Goal: Task Accomplishment & Management: Manage account settings

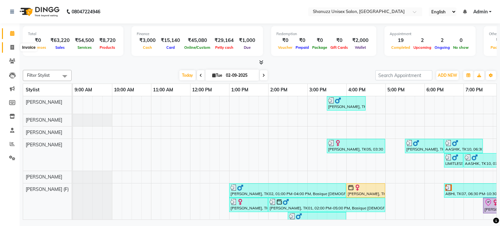
click at [12, 47] on icon at bounding box center [12, 47] width 4 height 5
select select "7102"
select select "service"
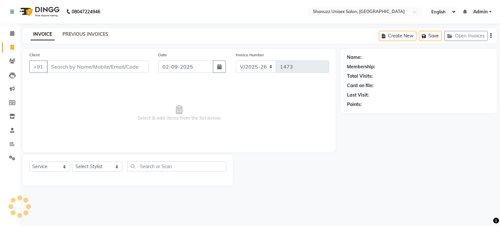
click at [97, 34] on link "PREVIOUS INVOICES" at bounding box center [85, 34] width 46 height 6
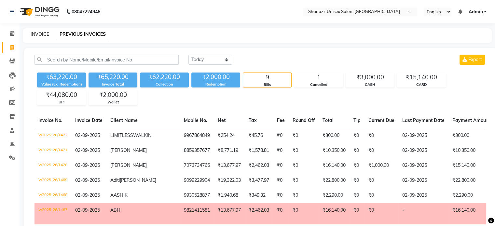
click at [46, 34] on link "INVOICE" at bounding box center [40, 34] width 19 height 6
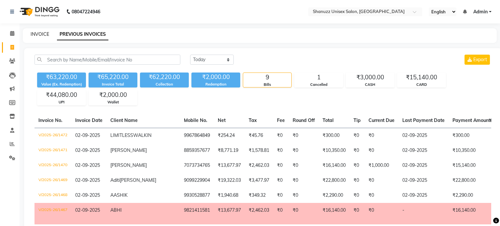
select select "7102"
select select "service"
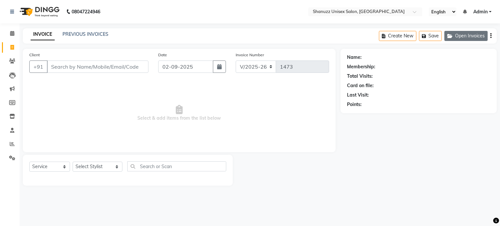
click at [460, 38] on button "Open Invoices" at bounding box center [465, 36] width 43 height 10
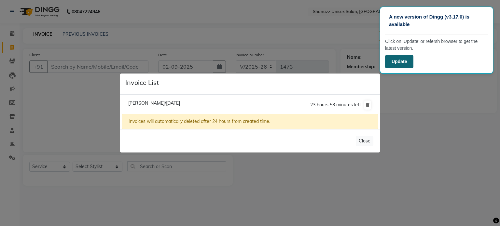
click at [400, 58] on button "Update" at bounding box center [399, 61] width 28 height 13
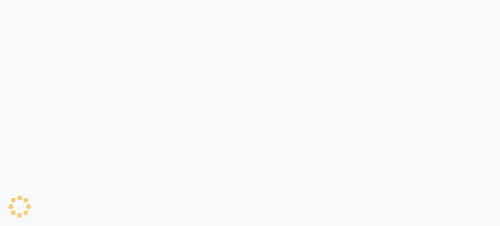
select select "service"
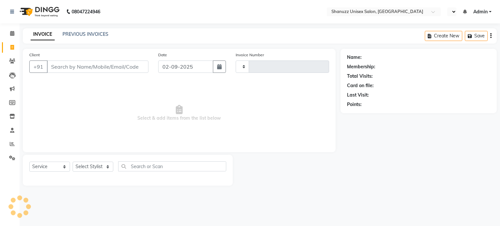
type input "1473"
select select "en"
select select "7102"
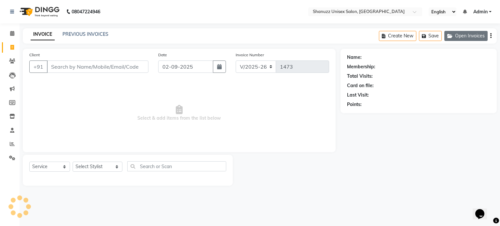
click at [469, 35] on button "Open Invoices" at bounding box center [465, 36] width 43 height 10
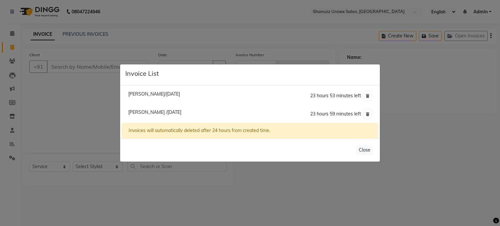
click at [253, 117] on li "Mohd Irfan /02 September 2025 23 hours 59 minutes left" at bounding box center [250, 114] width 256 height 18
click at [141, 112] on span "Mohd Irfan /02 September 2025" at bounding box center [154, 112] width 53 height 6
type input "7073734765"
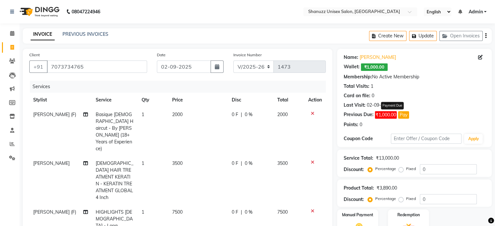
click at [385, 115] on span "₹1,000.00" at bounding box center [386, 114] width 22 height 7
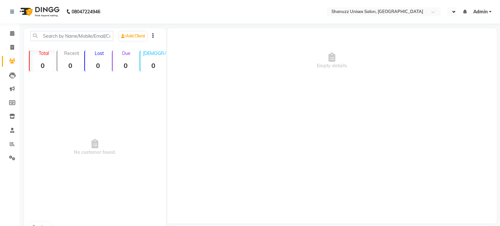
select select "en"
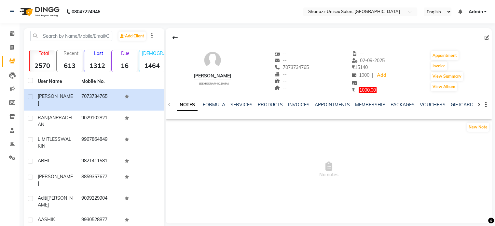
click at [218, 108] on div "NOTES FORMULA SERVICES PRODUCTS INVOICES APPOINTMENTS MEMBERSHIP PACKAGES VOUCH…" at bounding box center [321, 107] width 288 height 12
click at [290, 105] on link "INVOICES" at bounding box center [298, 105] width 21 height 6
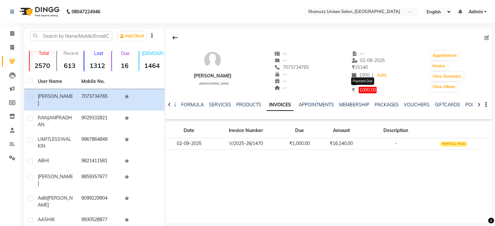
click at [365, 90] on span "1000.00" at bounding box center [367, 90] width 18 height 7
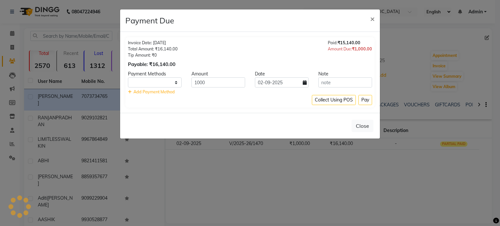
select select "1"
click at [374, 19] on span "×" at bounding box center [372, 19] width 5 height 10
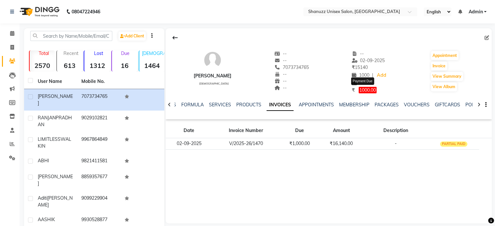
click at [360, 89] on span "1000.00" at bounding box center [367, 90] width 18 height 7
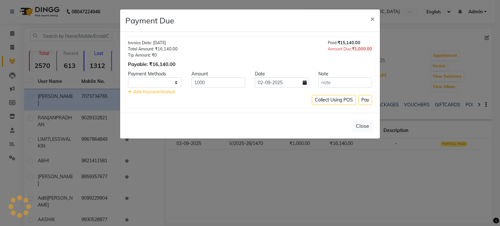
select select "1"
click at [222, 86] on input "1000" at bounding box center [218, 82] width 54 height 10
type input "1"
type input "0.1"
click at [373, 18] on span "×" at bounding box center [372, 19] width 5 height 10
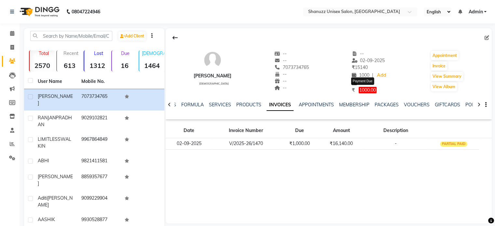
click at [358, 91] on span "1000.00" at bounding box center [367, 90] width 18 height 7
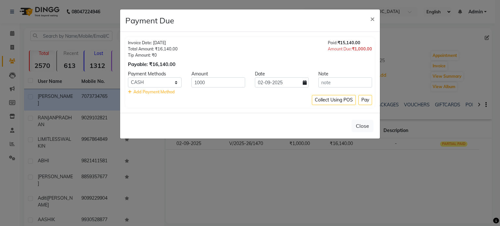
click at [317, 172] on ngb-modal-window "Payment Due × Invoice Date: 02-09-2025 Total Amount: ₹16,140.00 Tip Amount: ₹0 …" at bounding box center [250, 113] width 500 height 226
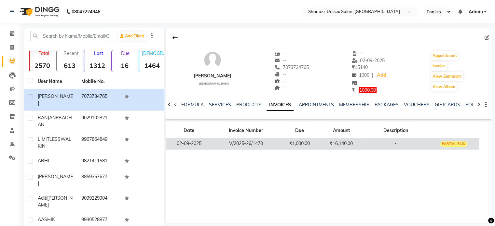
click at [311, 145] on td "₹1,000.00" at bounding box center [299, 143] width 40 height 11
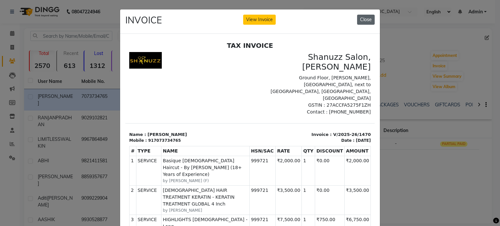
click at [363, 22] on button "Close" at bounding box center [366, 20] width 18 height 10
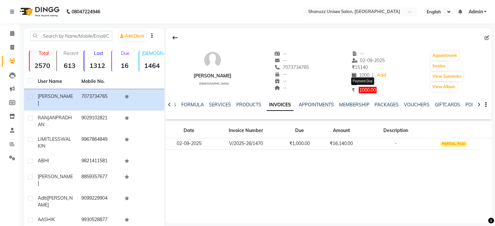
click at [358, 90] on span "1000.00" at bounding box center [367, 90] width 18 height 7
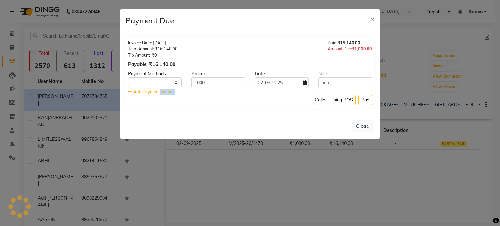
click at [357, 90] on div "Invoice Date: 02-09-2025 Total Amount: ₹16,140.00 Tip Amount: ₹0 Payable: ₹16,1…" at bounding box center [249, 72] width 249 height 71
select select "1"
click at [370, 17] on span "×" at bounding box center [372, 19] width 5 height 10
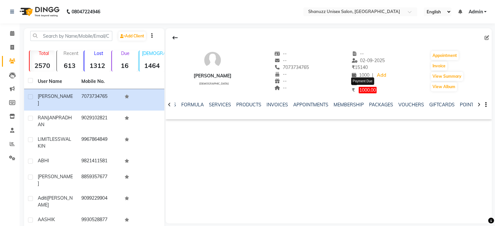
click at [363, 89] on span "1000.00" at bounding box center [367, 90] width 18 height 7
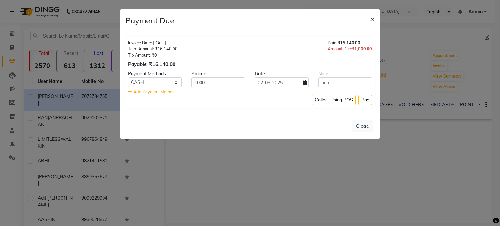
click at [370, 21] on span "×" at bounding box center [372, 19] width 5 height 10
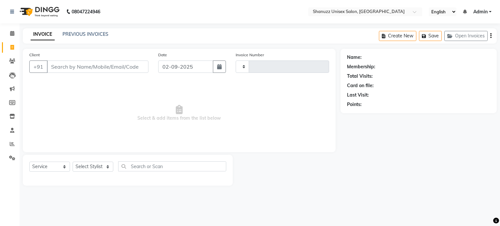
select select "service"
type input "1473"
select select "7102"
click at [99, 36] on link "PREVIOUS INVOICES" at bounding box center [85, 34] width 46 height 6
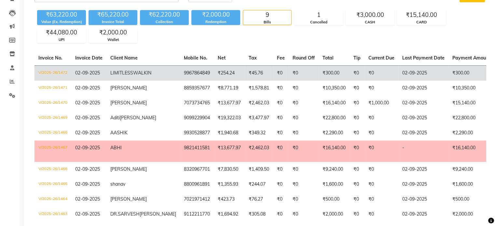
scroll to position [64, 0]
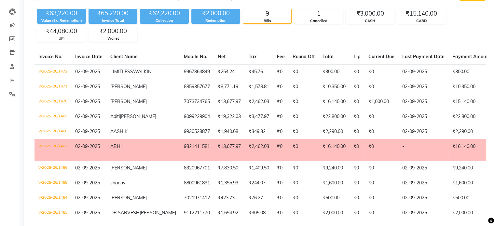
click at [116, 149] on span "ABHI" at bounding box center [115, 146] width 11 height 6
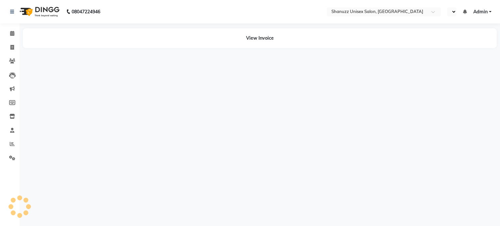
select select "en"
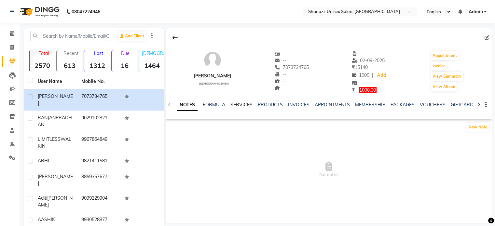
click at [243, 105] on link "SERVICES" at bounding box center [241, 105] width 22 height 6
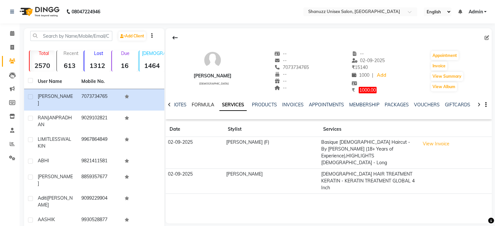
click at [198, 103] on link "FORMULA" at bounding box center [203, 105] width 22 height 6
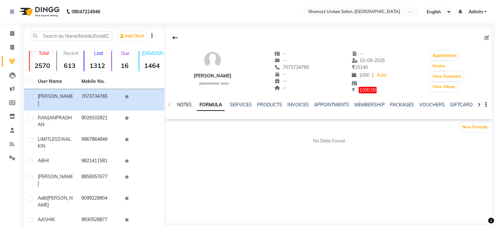
click at [190, 103] on link "NOTES" at bounding box center [184, 105] width 15 height 6
click at [170, 105] on div "NOTES FORMULA SERVICES PRODUCTS INVOICES APPOINTMENTS MEMBERSHIP PACKAGES VOUCH…" at bounding box center [329, 105] width 326 height 22
click at [217, 107] on link "FORMULA" at bounding box center [214, 105] width 22 height 6
click at [237, 106] on link "SERVICES" at bounding box center [241, 105] width 22 height 6
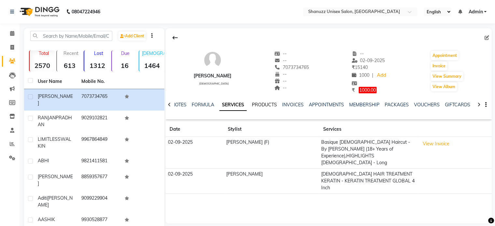
click at [260, 106] on link "PRODUCTS" at bounding box center [264, 105] width 25 height 6
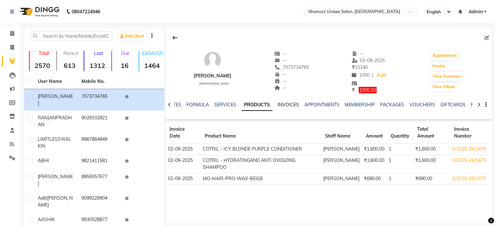
click at [285, 102] on link "INVOICES" at bounding box center [287, 105] width 21 height 6
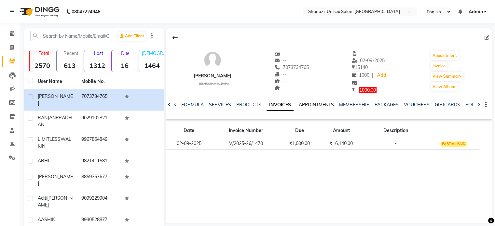
click at [321, 106] on link "APPOINTMENTS" at bounding box center [316, 105] width 35 height 6
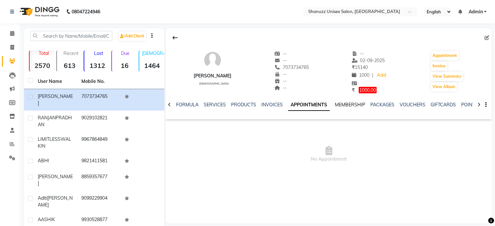
click at [343, 106] on link "MEMBERSHIP" at bounding box center [350, 105] width 30 height 6
drag, startPoint x: 358, startPoint y: 104, endPoint x: 345, endPoint y: 104, distance: 13.4
click at [345, 104] on link "PACKAGES" at bounding box center [347, 105] width 24 height 6
click at [367, 106] on link "VOUCHERS" at bounding box center [372, 105] width 26 height 6
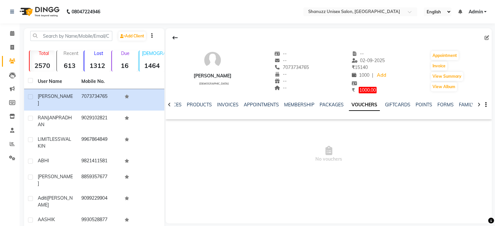
click at [398, 108] on div "GIFTCARDS" at bounding box center [397, 104] width 25 height 7
click at [422, 106] on link "POINTS" at bounding box center [423, 105] width 17 height 6
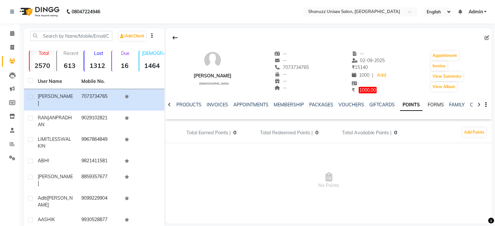
click at [431, 106] on link "FORMS" at bounding box center [435, 105] width 16 height 6
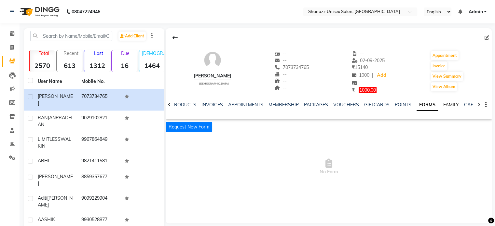
click at [446, 104] on link "FAMILY" at bounding box center [451, 105] width 16 height 6
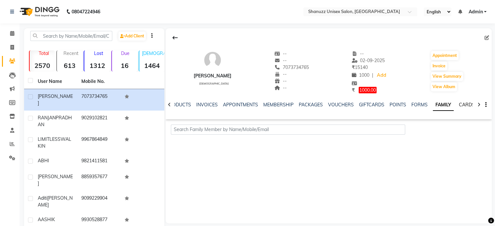
click at [462, 104] on link "CARDS" at bounding box center [467, 105] width 16 height 6
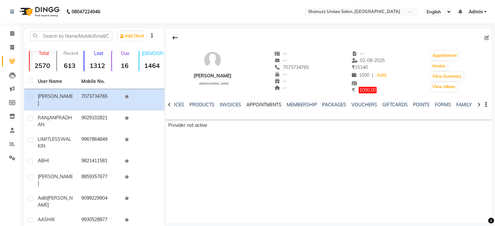
click at [255, 105] on link "APPOINTMENTS" at bounding box center [263, 105] width 35 height 6
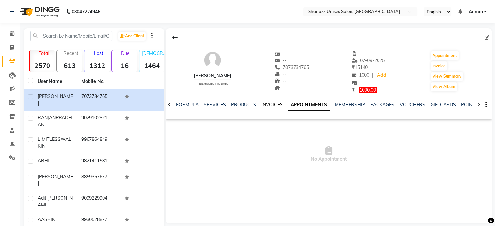
click at [263, 106] on link "INVOICES" at bounding box center [271, 105] width 21 height 6
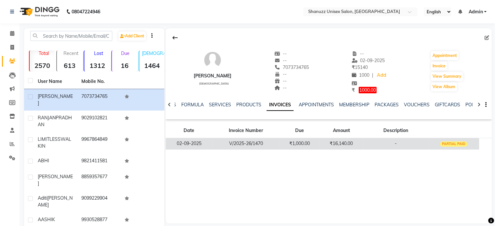
click at [345, 147] on td "₹16,140.00" at bounding box center [341, 143] width 44 height 11
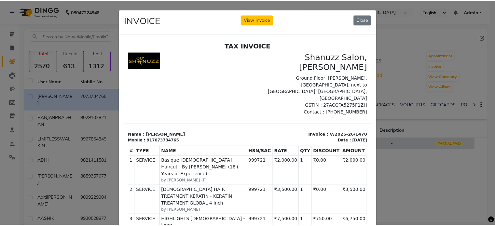
scroll to position [5, 0]
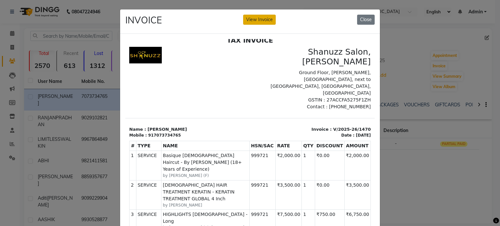
click at [256, 17] on button "View Invoice" at bounding box center [259, 20] width 33 height 10
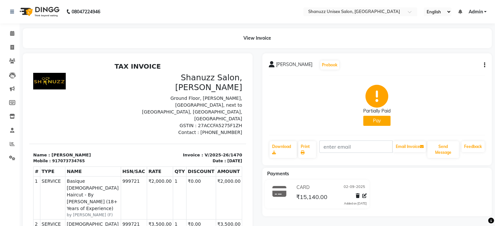
click at [364, 124] on button "Pay" at bounding box center [376, 121] width 27 height 10
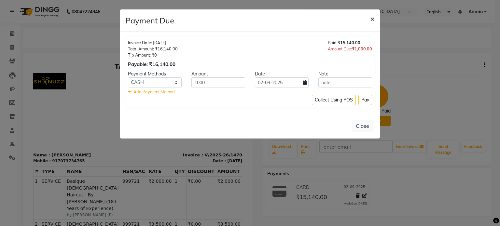
click at [372, 18] on span "×" at bounding box center [372, 19] width 5 height 10
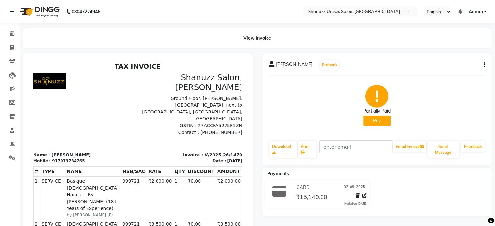
click at [483, 67] on button "button" at bounding box center [483, 65] width 4 height 7
click at [426, 63] on div "Edit Item Staff" at bounding box center [441, 65] width 67 height 8
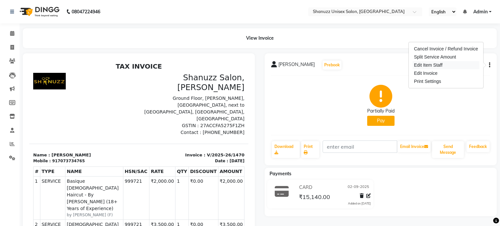
select select "59304"
select select "84401"
select select "59304"
select select "84401"
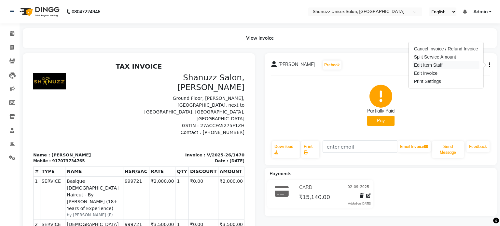
select select "59219"
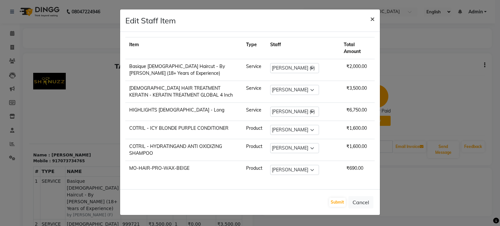
click at [370, 16] on span "×" at bounding box center [372, 19] width 5 height 10
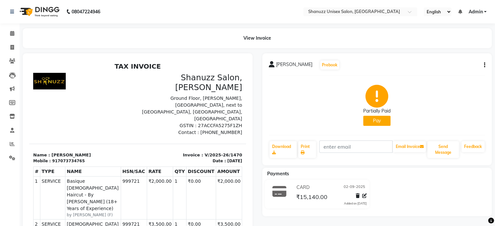
click at [485, 66] on div "mohd irfan Prebook Partially Paid Pay Download Print Email Invoice Send Message…" at bounding box center [377, 109] width 230 height 112
click at [484, 65] on icon "button" at bounding box center [484, 65] width 1 height 0
click at [441, 74] on div "Edit Invoice" at bounding box center [441, 73] width 67 height 8
select select "service"
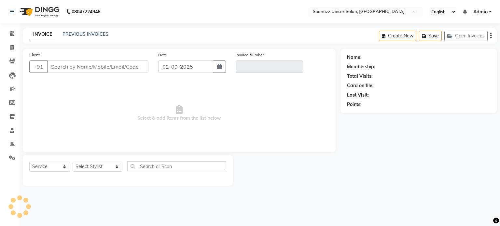
type input "7073734765"
type input "V/2025-26/1470"
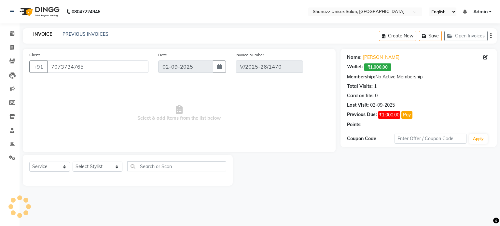
select select "select"
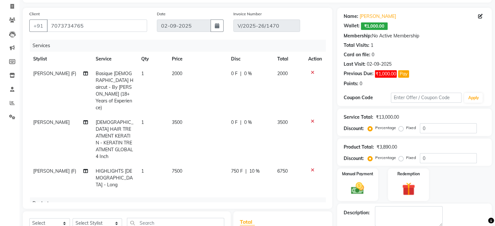
scroll to position [43, 0]
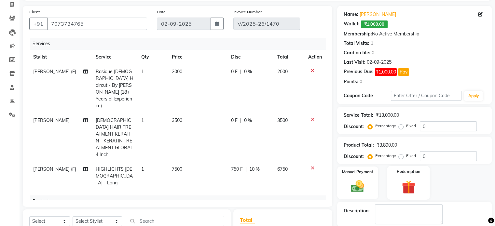
click at [401, 182] on img at bounding box center [408, 187] width 22 height 17
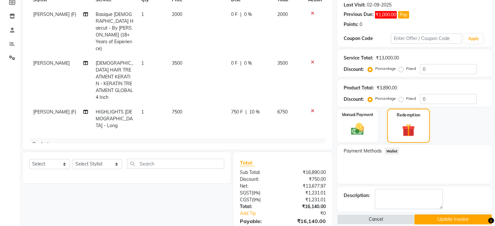
scroll to position [101, 0]
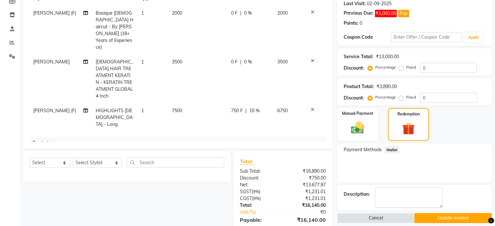
click at [391, 150] on span "Wallet" at bounding box center [391, 149] width 15 height 7
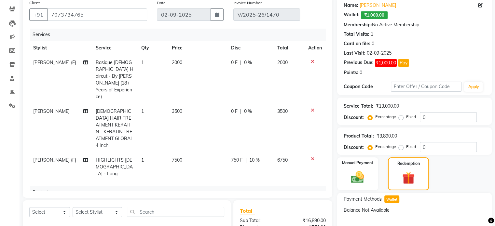
scroll to position [52, 0]
click at [405, 64] on button "Pay" at bounding box center [403, 62] width 11 height 7
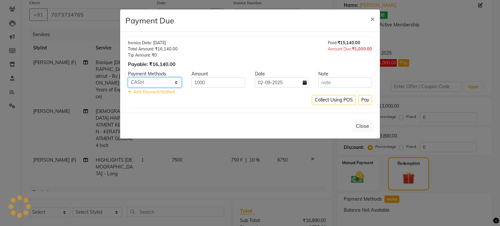
click at [169, 81] on select "CASH UPI Bank CARD" at bounding box center [155, 82] width 54 height 10
click at [207, 62] on div "Invoice Date: 02-09-2025 Total Amount: ₹16,140.00 Tip Amount: ₹0 Payable: ₹16,1…" at bounding box center [250, 54] width 244 height 28
click at [163, 93] on span "Add Payment Method" at bounding box center [153, 91] width 41 height 5
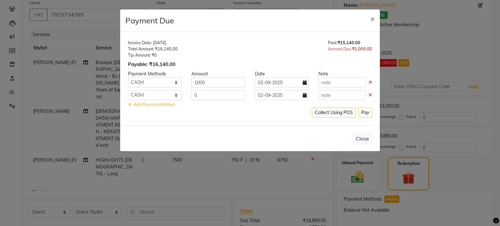
click at [370, 96] on icon at bounding box center [370, 95] width 4 height 5
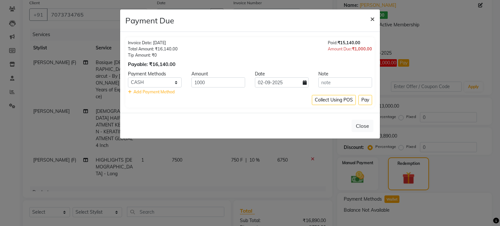
click at [370, 20] on span "×" at bounding box center [372, 19] width 5 height 10
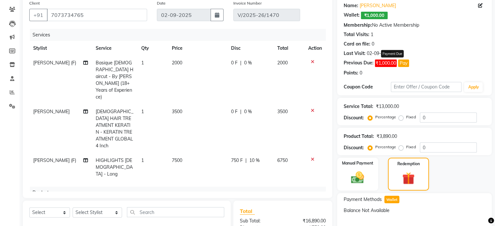
scroll to position [51, 0]
click at [377, 5] on link "Mohd Irfan" at bounding box center [377, 6] width 36 height 7
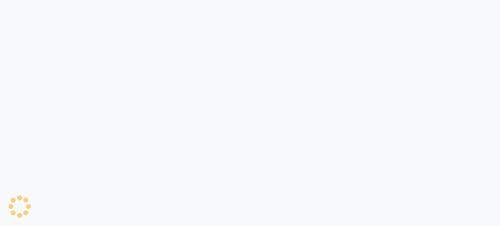
select select "service"
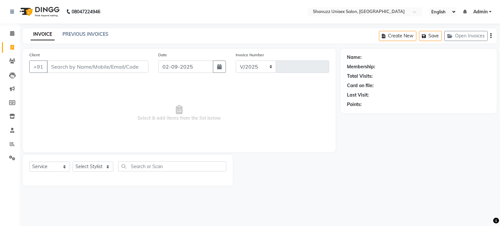
select select "7102"
type input "1473"
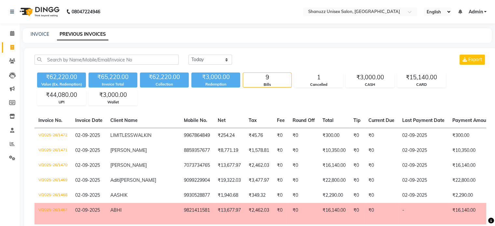
select select "7102"
select select "service"
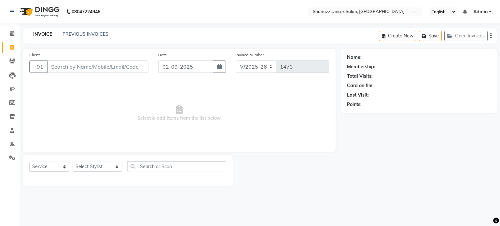
click at [103, 39] on div "INVOICE PREVIOUS INVOICES Create New Save Open Invoices" at bounding box center [260, 35] width 474 height 15
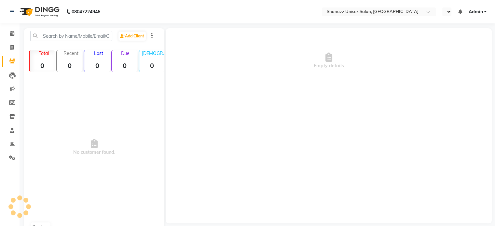
select select "en"
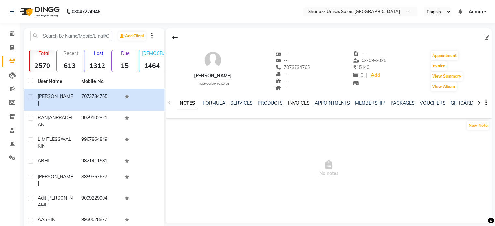
click at [295, 105] on link "INVOICES" at bounding box center [298, 103] width 21 height 6
